Goal: Navigation & Orientation: Find specific page/section

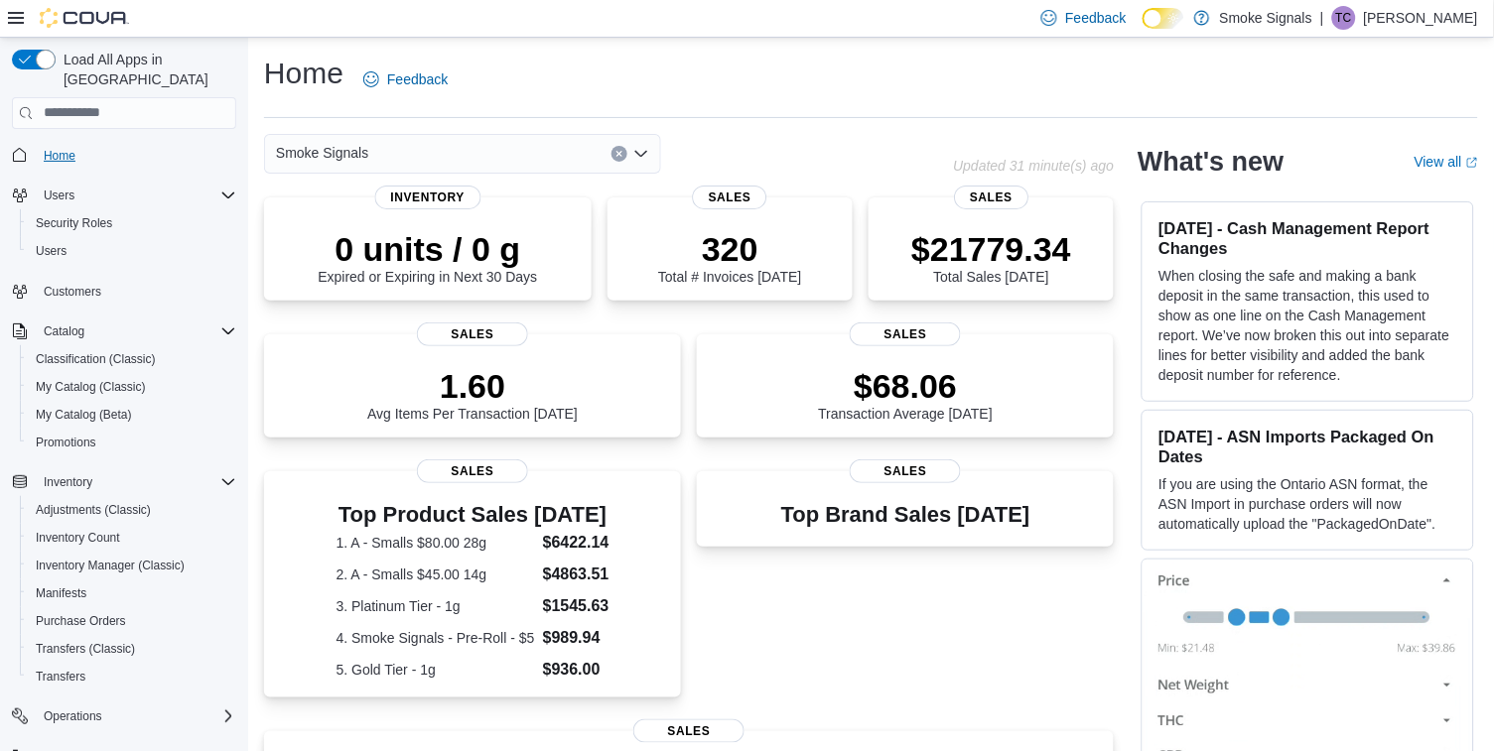
click at [57, 148] on span "Home" at bounding box center [60, 156] width 32 height 16
click at [62, 148] on span "Home" at bounding box center [60, 156] width 32 height 16
click at [89, 284] on span "Customers" at bounding box center [73, 292] width 58 height 16
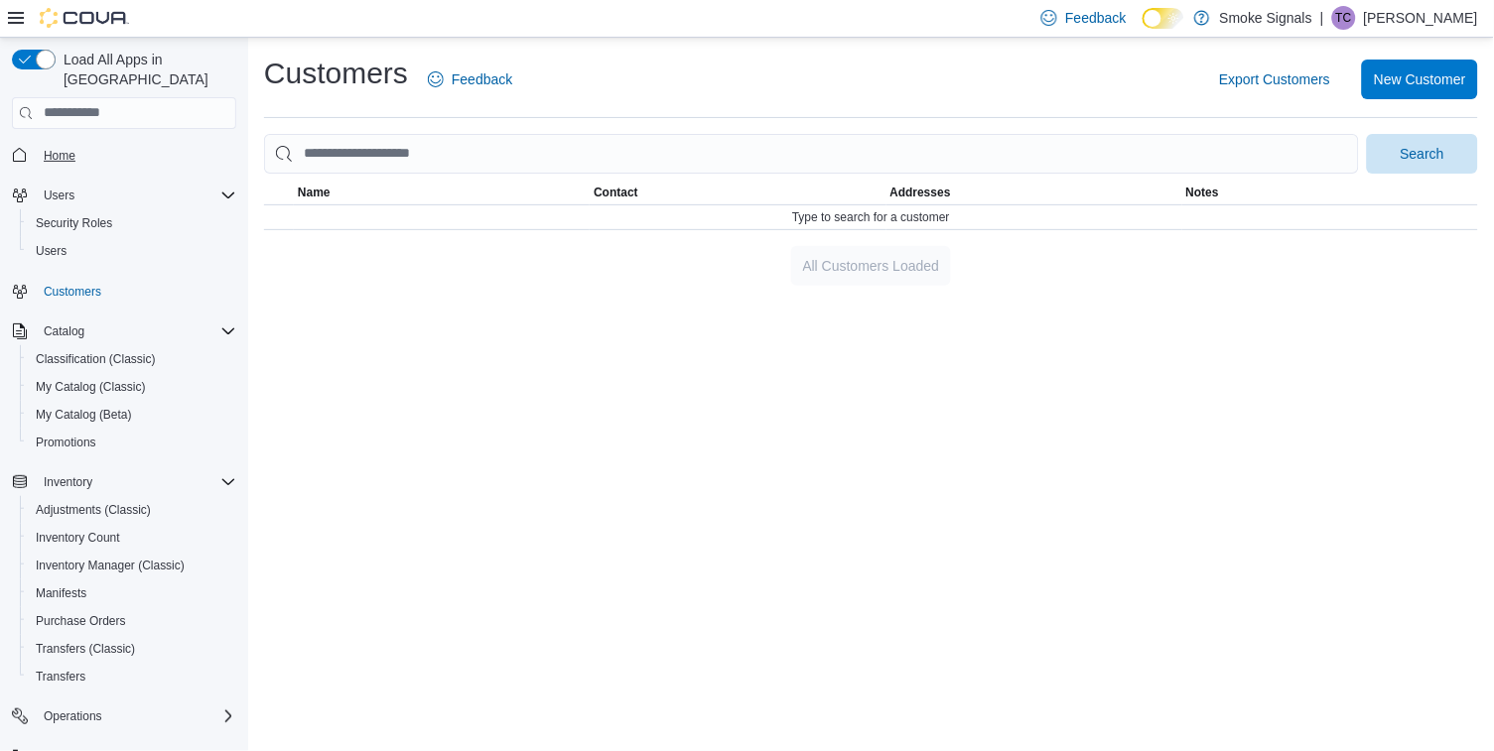
click at [56, 148] on span "Home" at bounding box center [60, 156] width 32 height 16
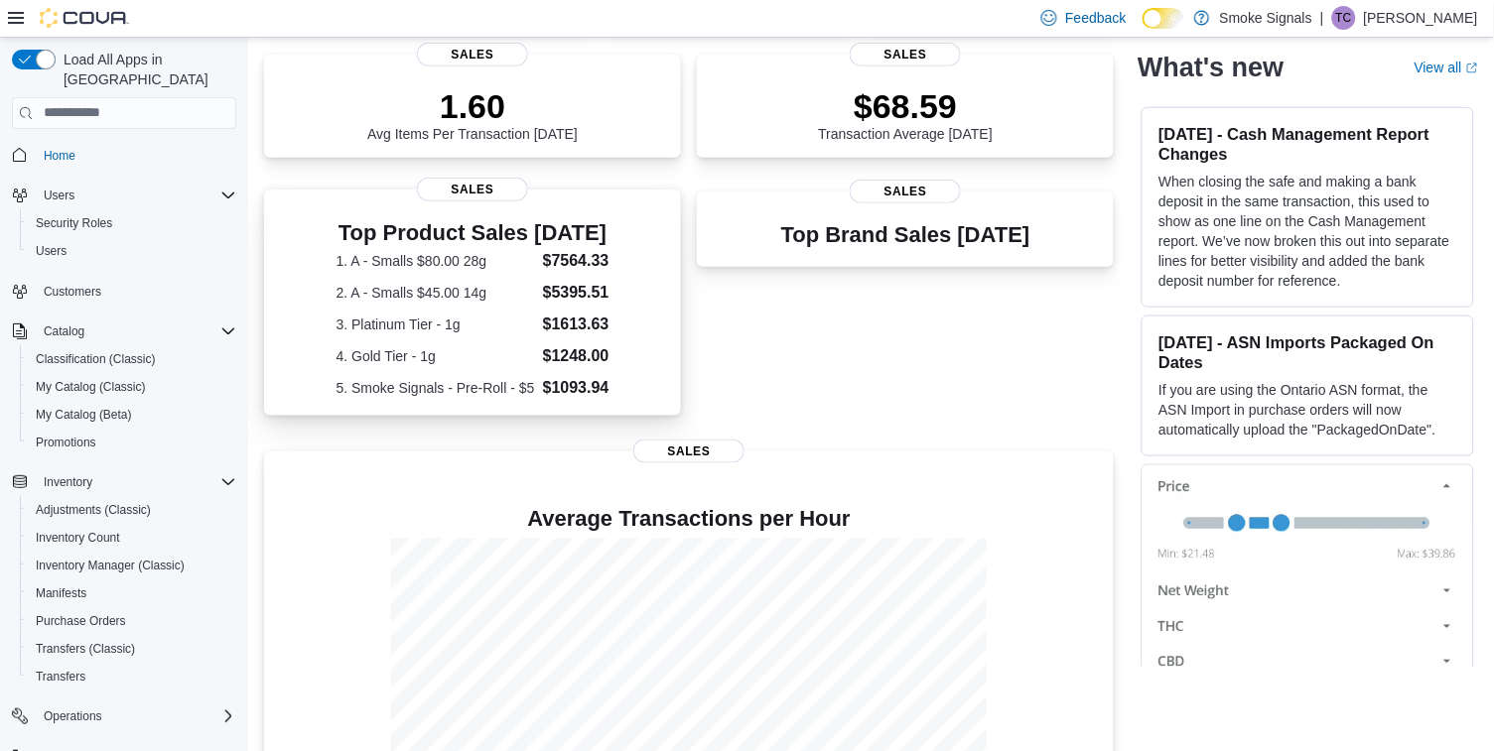
scroll to position [285, 0]
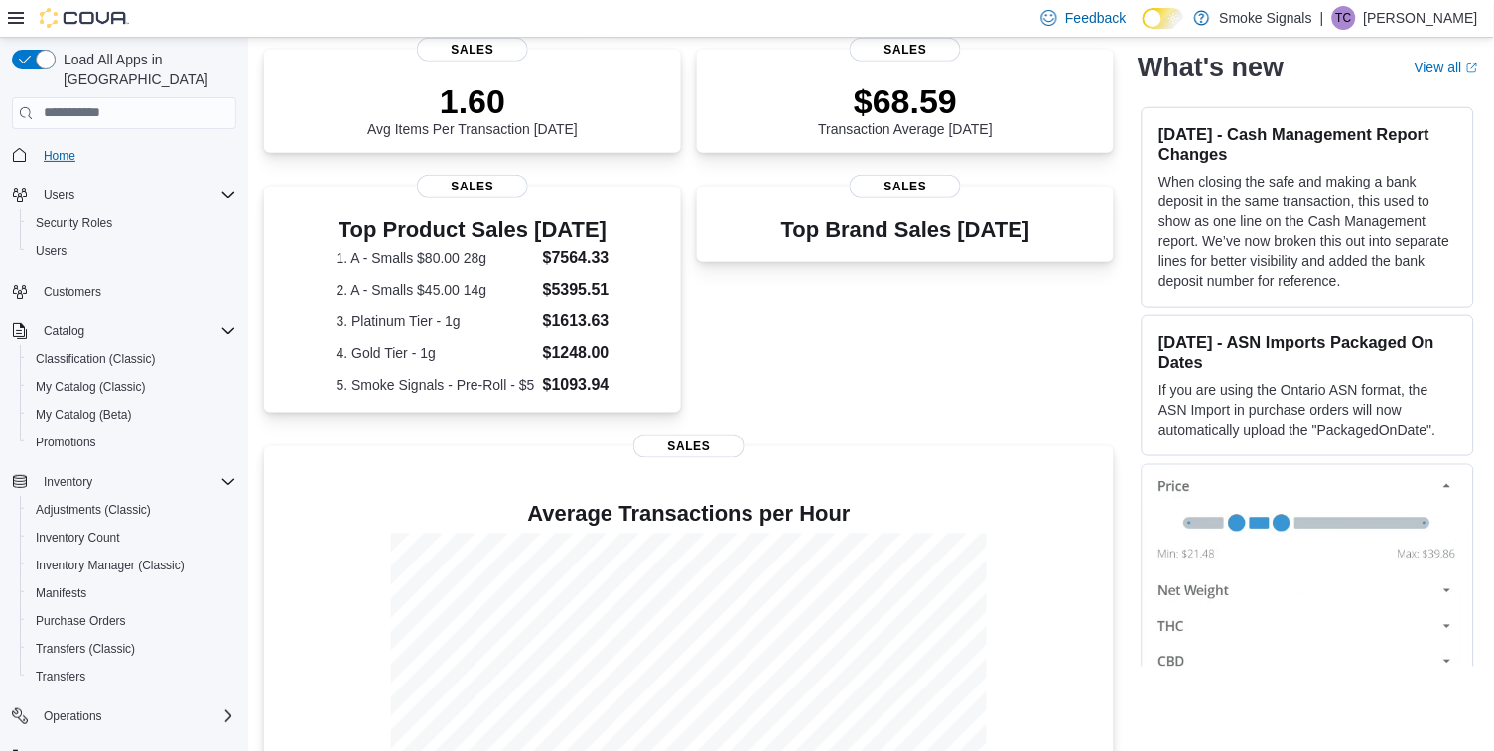
click at [71, 148] on span "Home" at bounding box center [60, 156] width 32 height 16
click at [84, 558] on span "Inventory Manager (Classic)" at bounding box center [110, 566] width 149 height 16
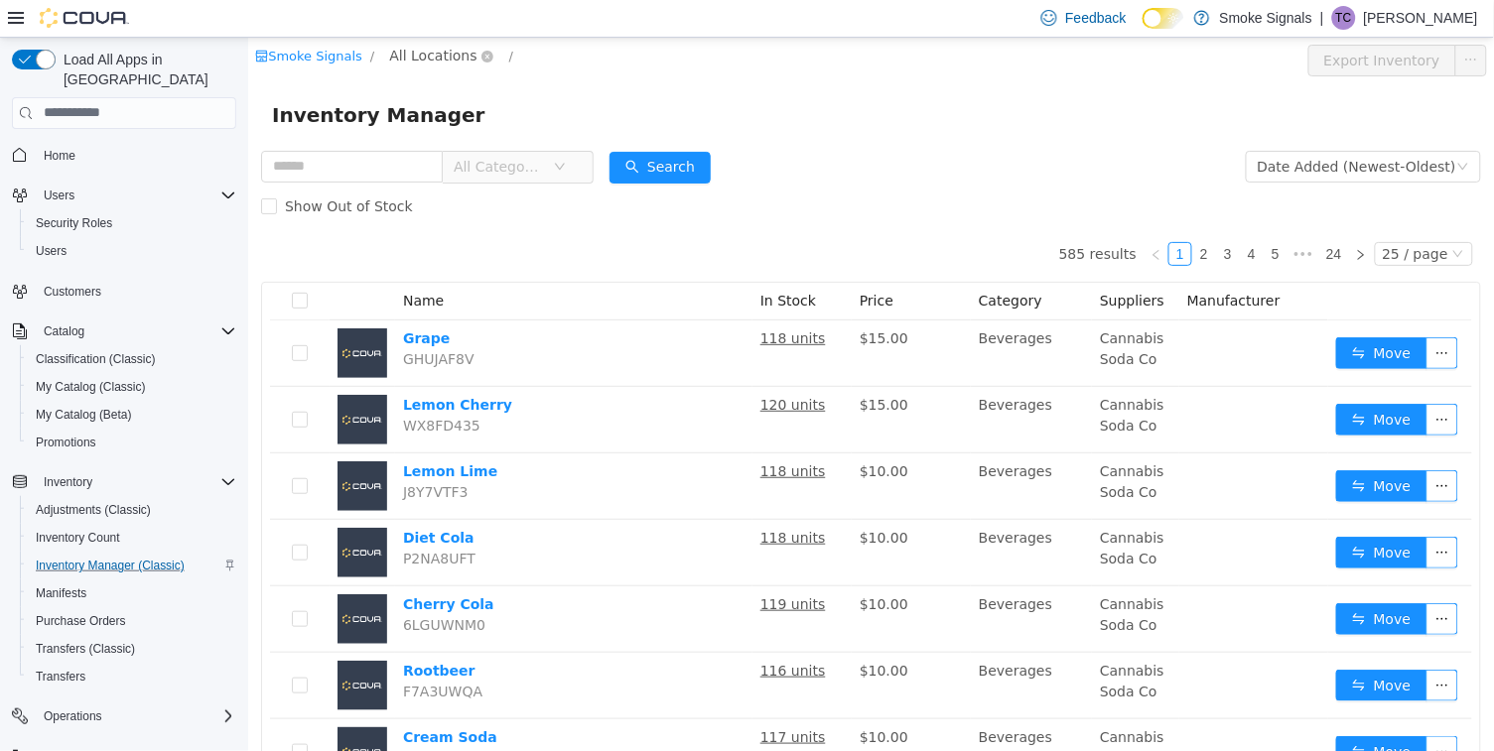
click at [433, 52] on span "All Locations" at bounding box center [431, 55] width 87 height 22
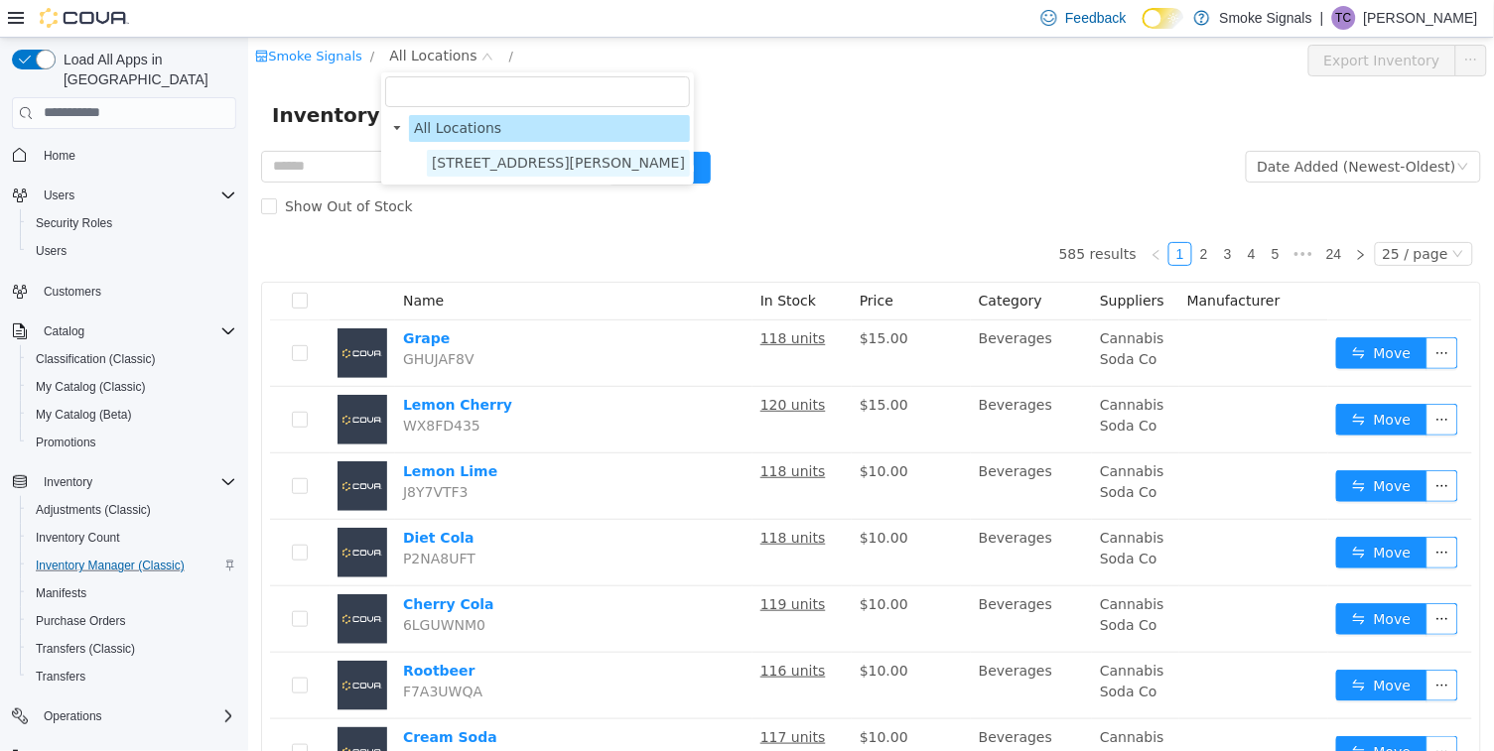
click at [488, 157] on span "[STREET_ADDRESS][PERSON_NAME]" at bounding box center [557, 162] width 253 height 16
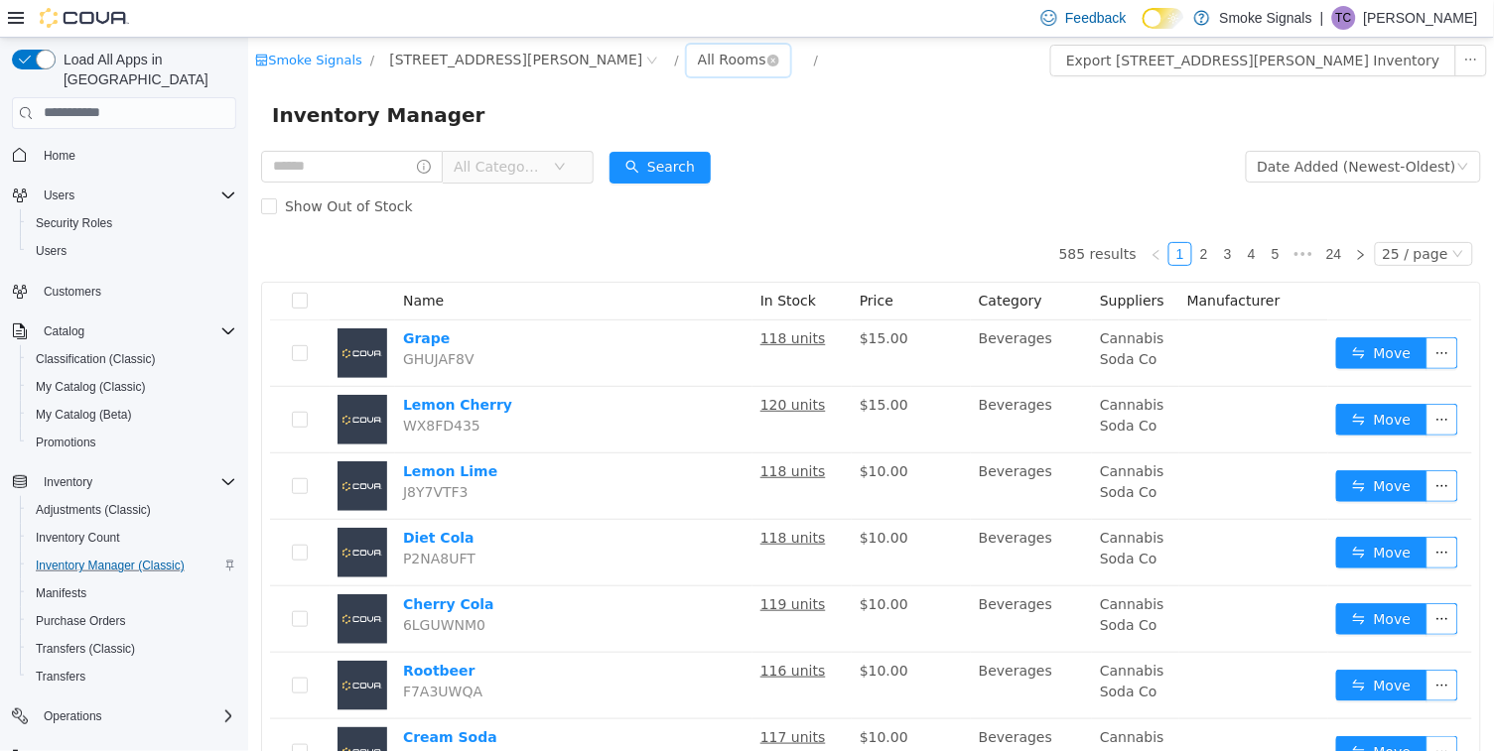
click at [697, 64] on div "All Rooms" at bounding box center [731, 59] width 68 height 30
click at [582, 157] on li "Back Room" at bounding box center [593, 163] width 119 height 32
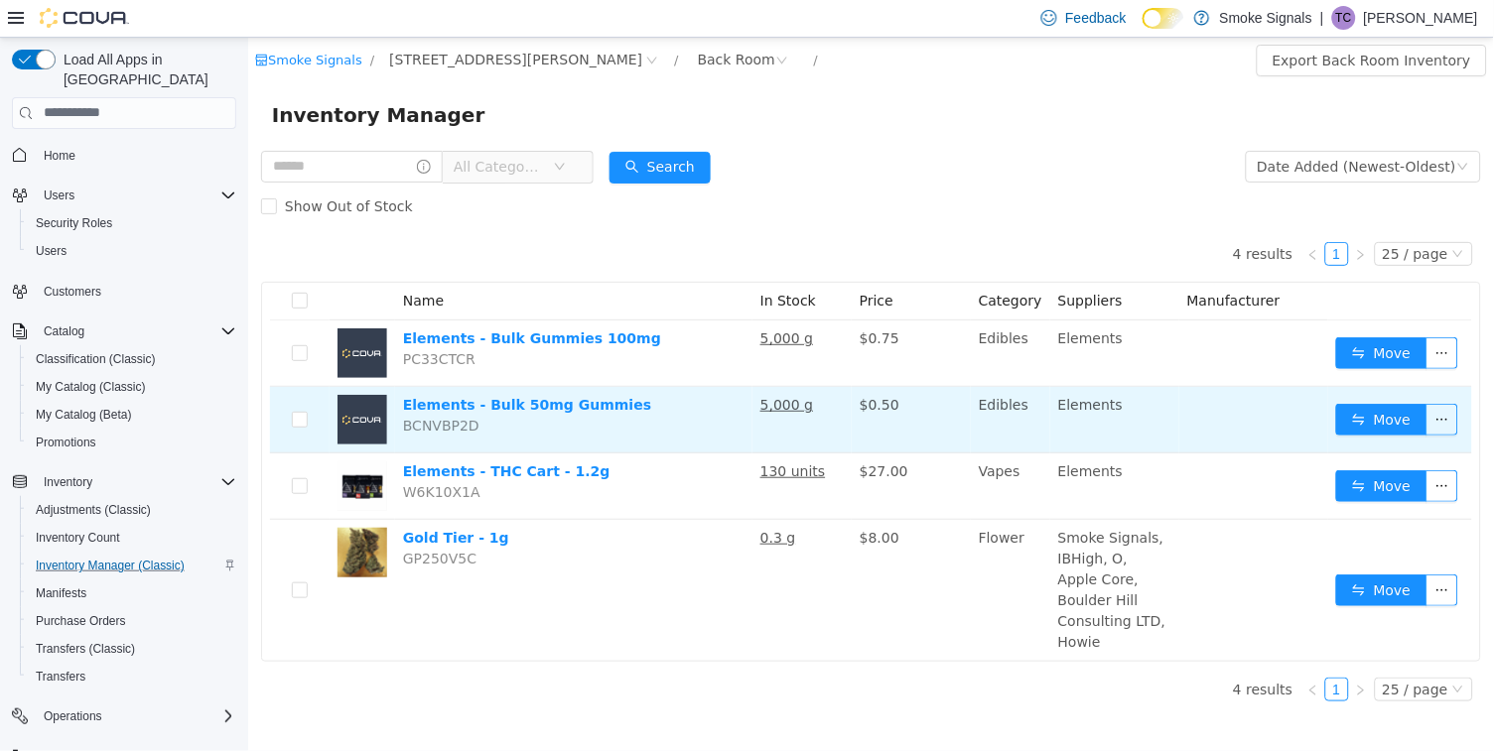
click at [389, 430] on td at bounding box center [362, 419] width 66 height 67
